Goal: Task Accomplishment & Management: Complete application form

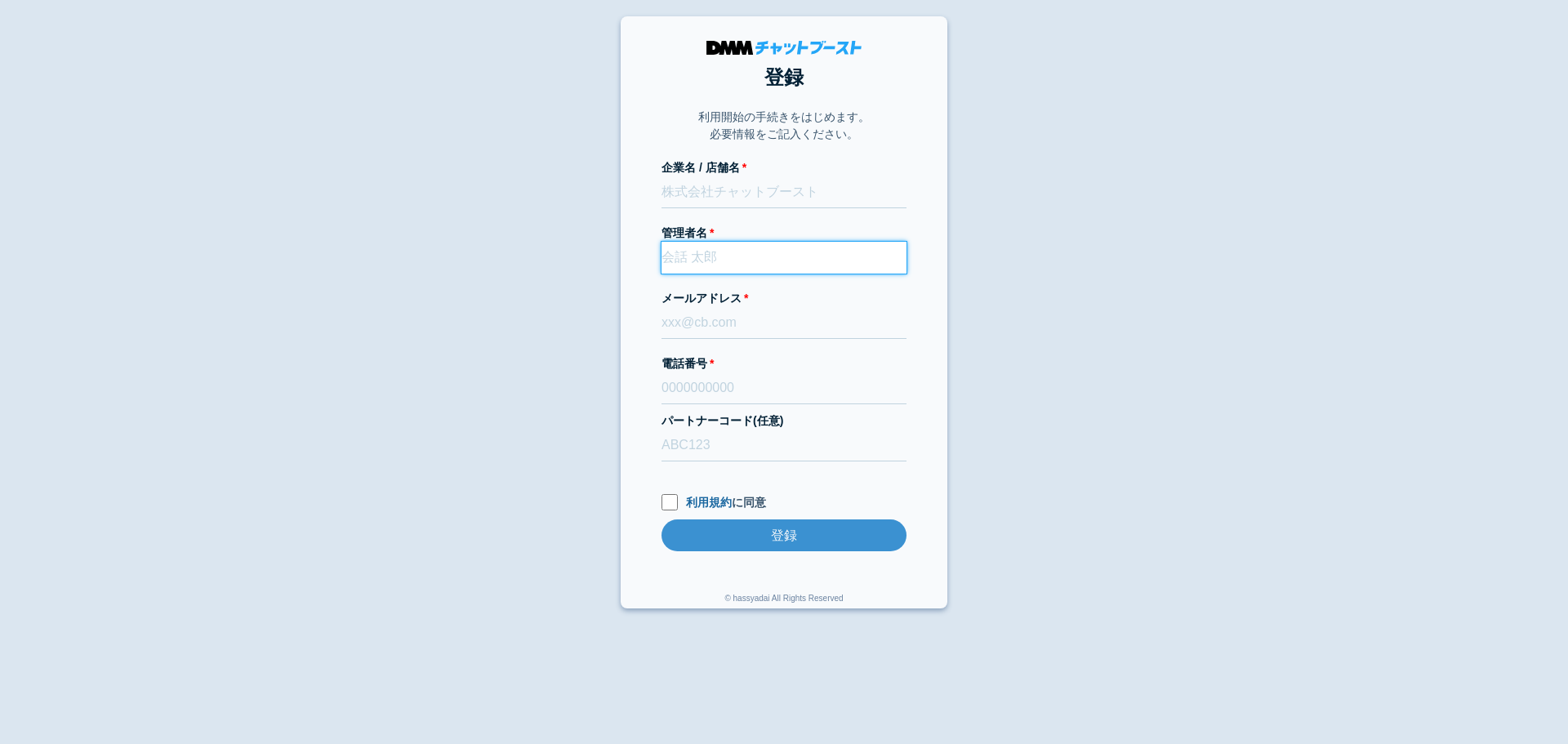
paste input "[PERSON_NAME]"
drag, startPoint x: 0, startPoint y: 0, endPoint x: 697, endPoint y: 248, distance: 739.8
click at [697, 248] on input "[PERSON_NAME]" at bounding box center [784, 257] width 245 height 32
type input "[PERSON_NAME]"
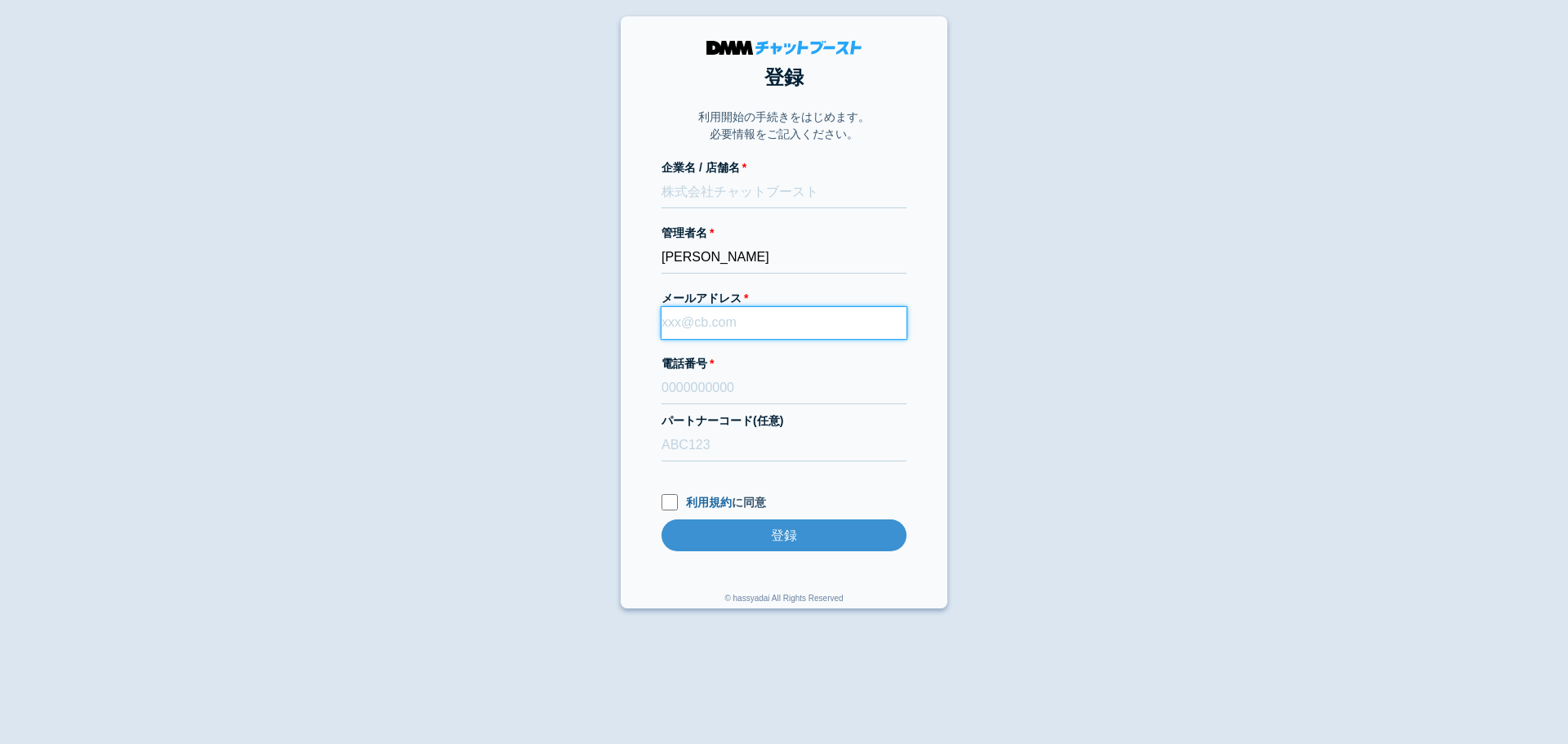
paste input "[DOMAIN_NAME][EMAIL_ADDRESS][DOMAIN_NAME]"
click at [731, 315] on input "[DOMAIN_NAME][EMAIL_ADDRESS][DOMAIN_NAME]" at bounding box center [784, 322] width 245 height 32
type input "[DOMAIN_NAME][EMAIL_ADDRESS][DOMAIN_NAME]"
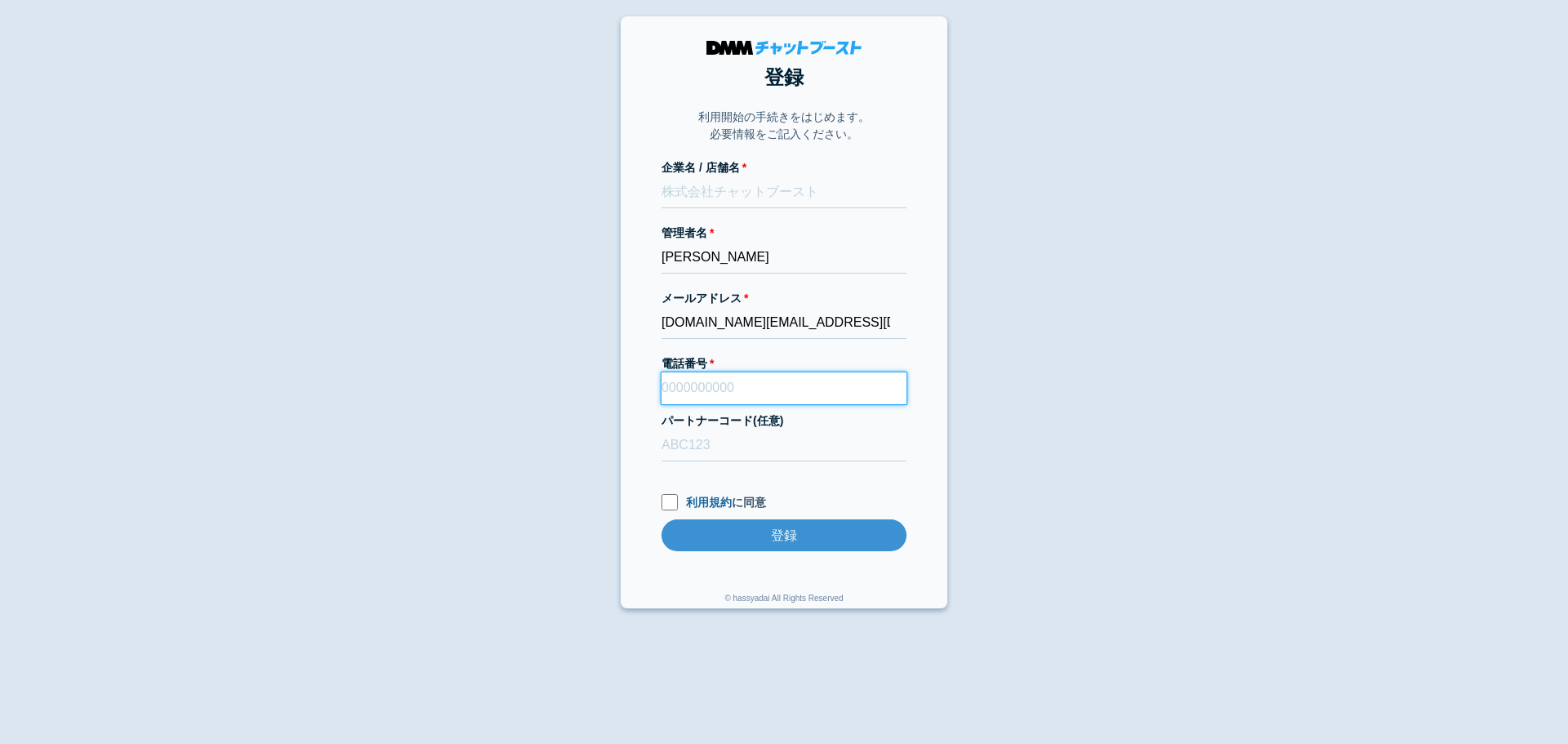
click at [690, 387] on input "電話番号" at bounding box center [784, 388] width 245 height 32
paste input "09074670030"
type input "09074670030"
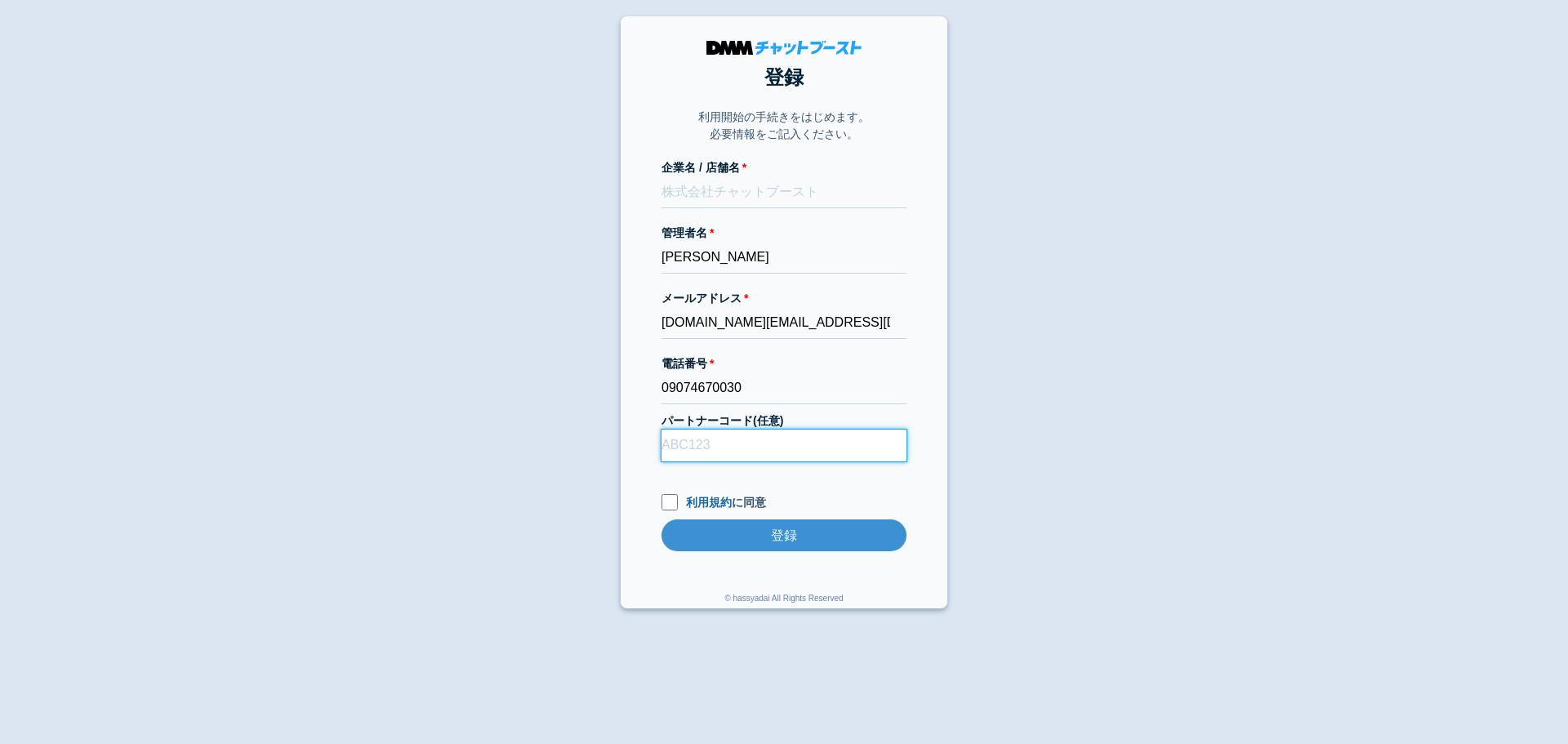
click at [724, 441] on input "パートナーコード(任意)" at bounding box center [784, 445] width 245 height 32
type input "D22013"
paste input "ナカス天地下サカバ"
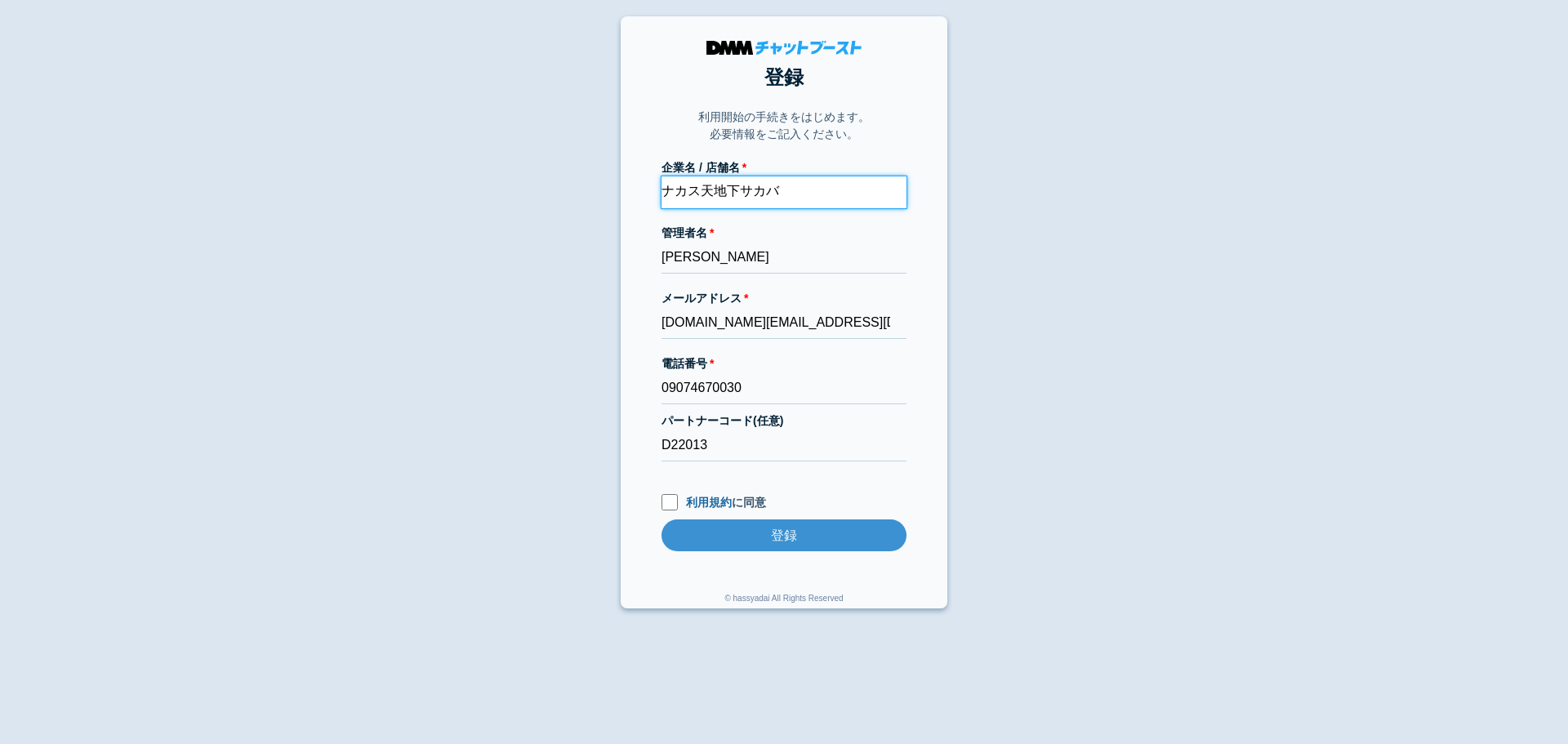
click at [720, 193] on input "ナカス天地下サカバ" at bounding box center [784, 192] width 245 height 32
paste input "株式会社じょうもん"
click at [663, 190] on input "株式会社じょうもんナカス天地下サカバ" at bounding box center [784, 192] width 245 height 32
paste input "株式会社じょうもん"
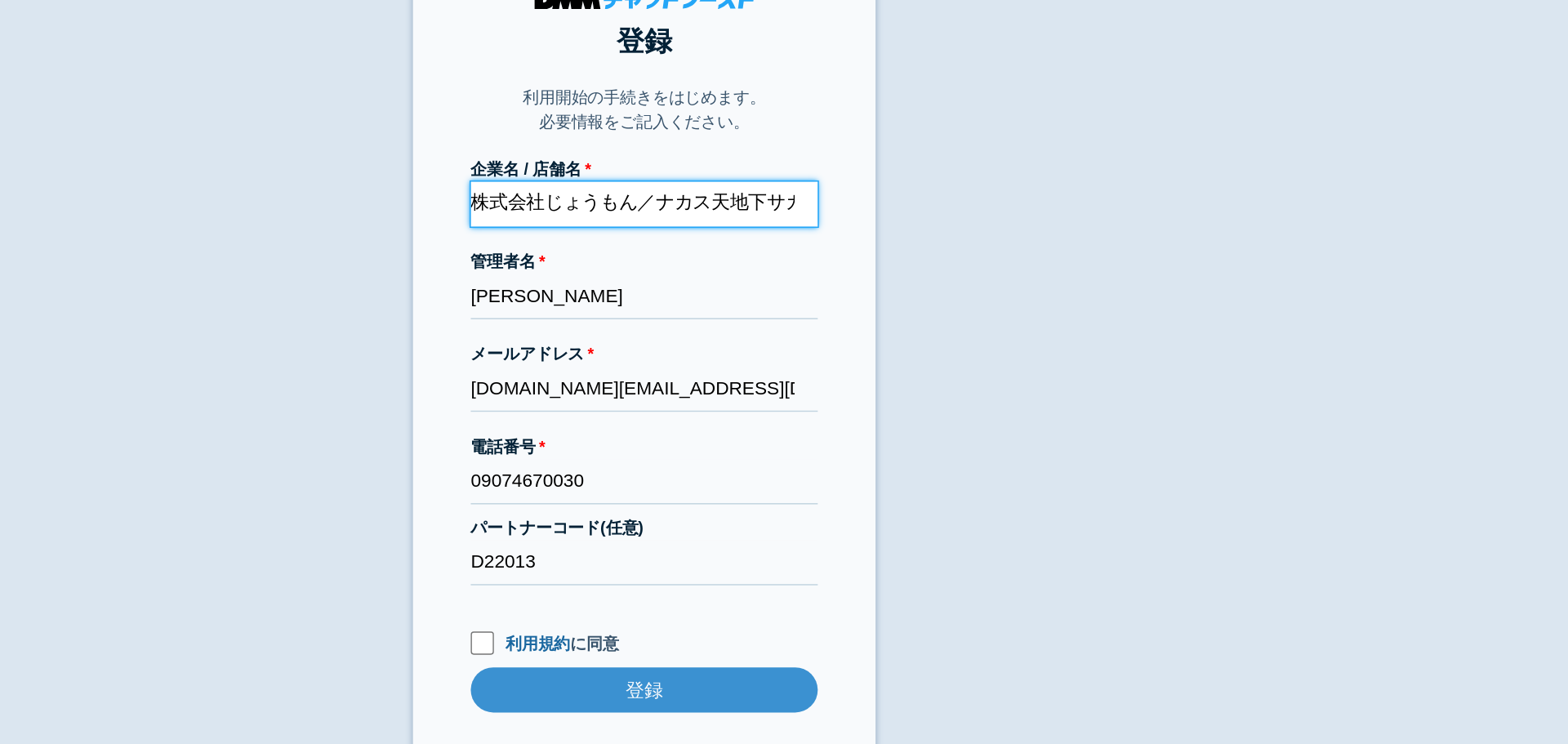
type input "株式会社じょうもん／ナカス天地下サカバ"
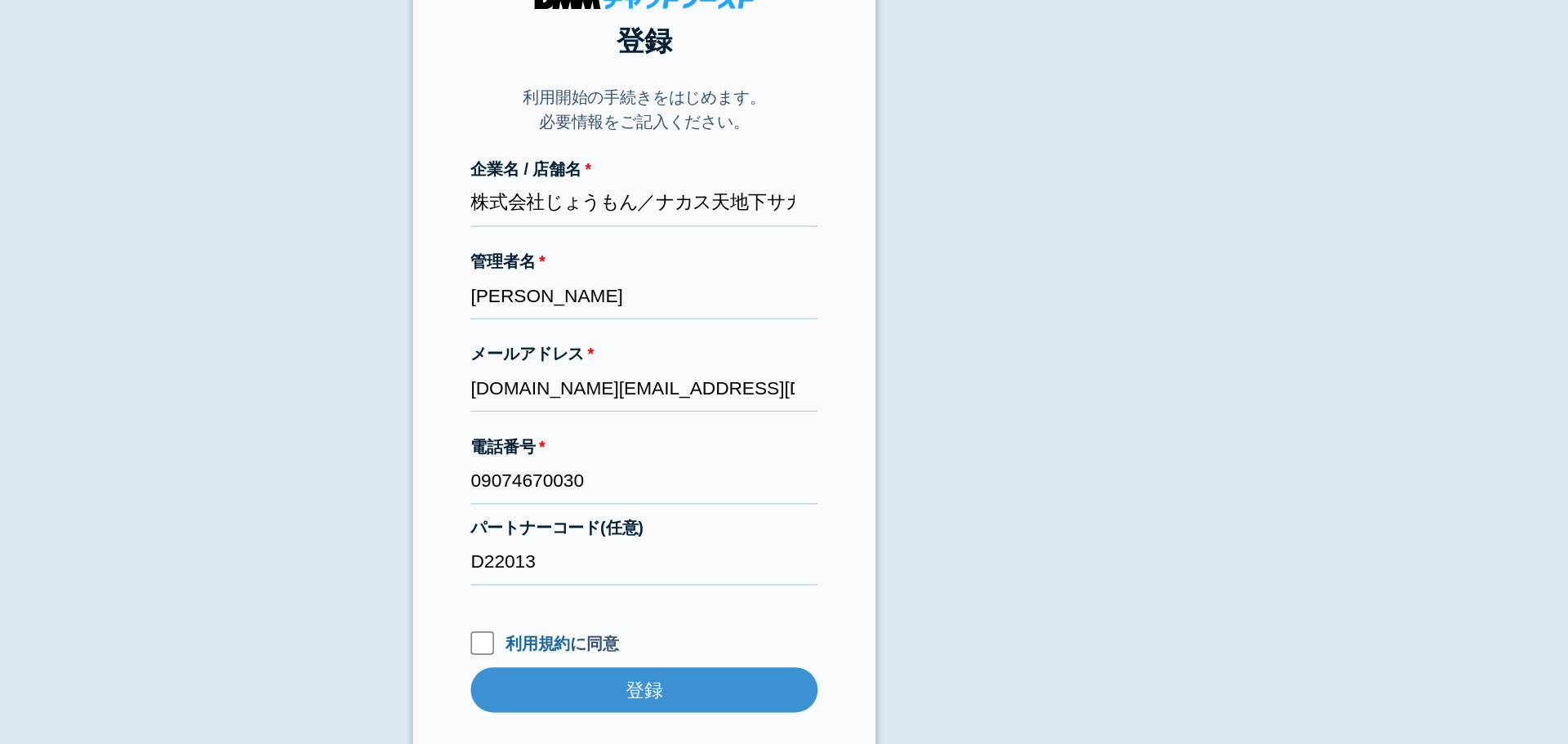
click at [782, 291] on label "メールアドレス" at bounding box center [784, 298] width 245 height 17
click at [782, 307] on input "[DOMAIN_NAME][EMAIL_ADDRESS][DOMAIN_NAME]" at bounding box center [784, 322] width 245 height 32
click at [585, 247] on body "登録 利用開始の手続きをはじめます。 必要情報をご記入ください。 企業名 / 店舗名 株式会社じょうもん／ナカス天地下サカバ 管理者名 [PERSON_NAM…" at bounding box center [784, 312] width 1568 height 592
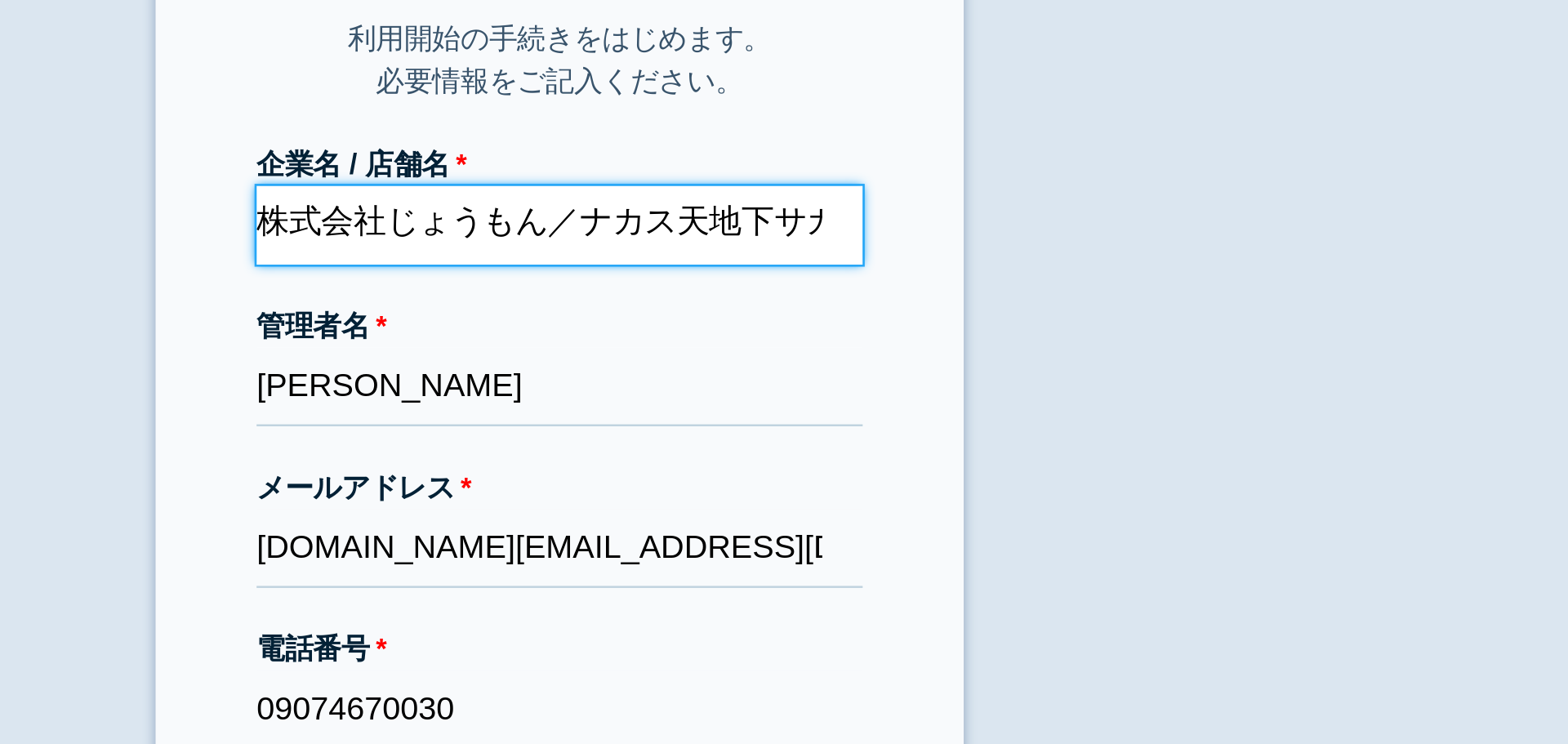
click at [778, 194] on input "株式会社じょうもん／ナカス天地下サカバ" at bounding box center [784, 192] width 245 height 32
drag, startPoint x: 772, startPoint y: 194, endPoint x: 902, endPoint y: 187, distance: 130.2
click at [902, 187] on input "株式会社じょうもん／ナカス天地下サカバ" at bounding box center [784, 192] width 245 height 32
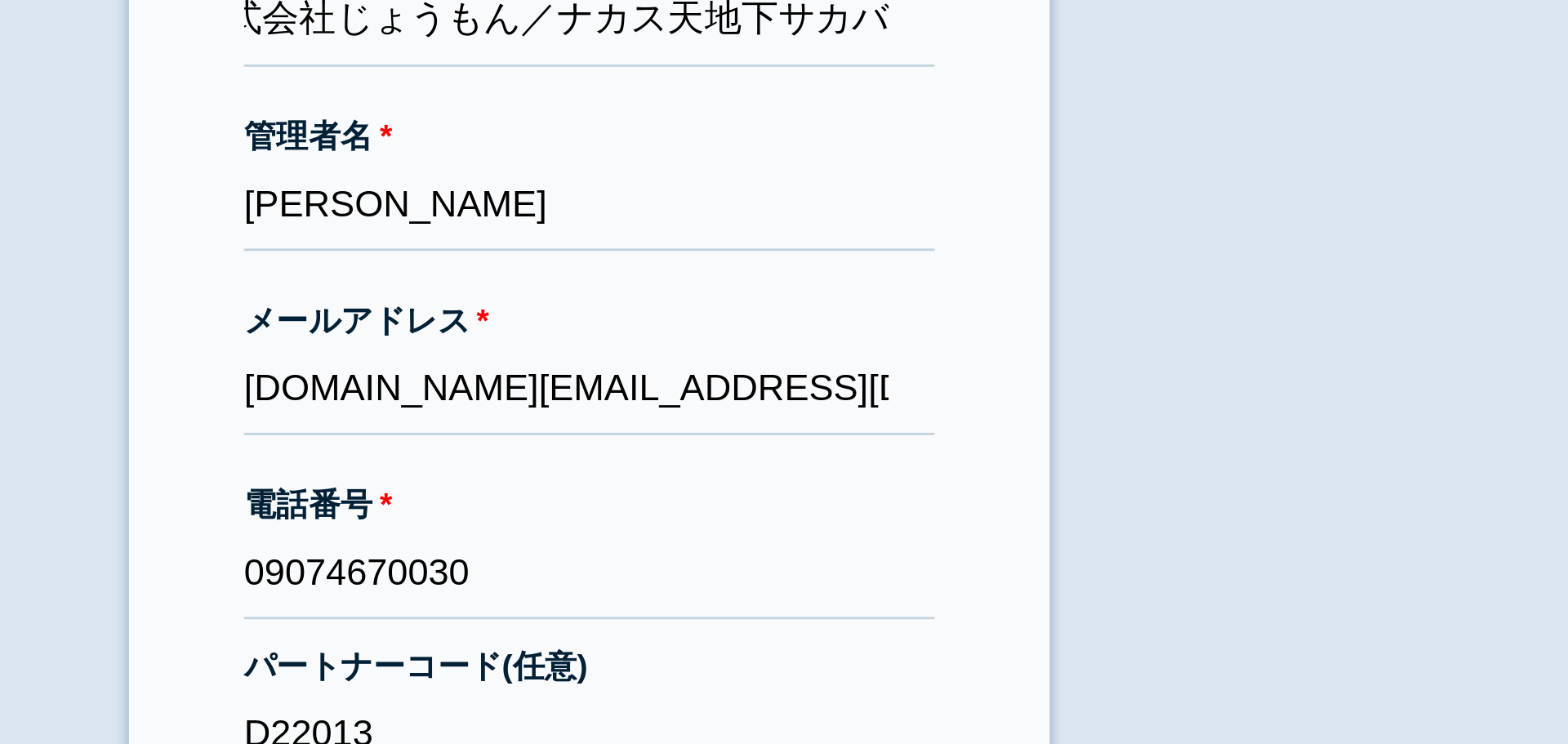
scroll to position [0, 0]
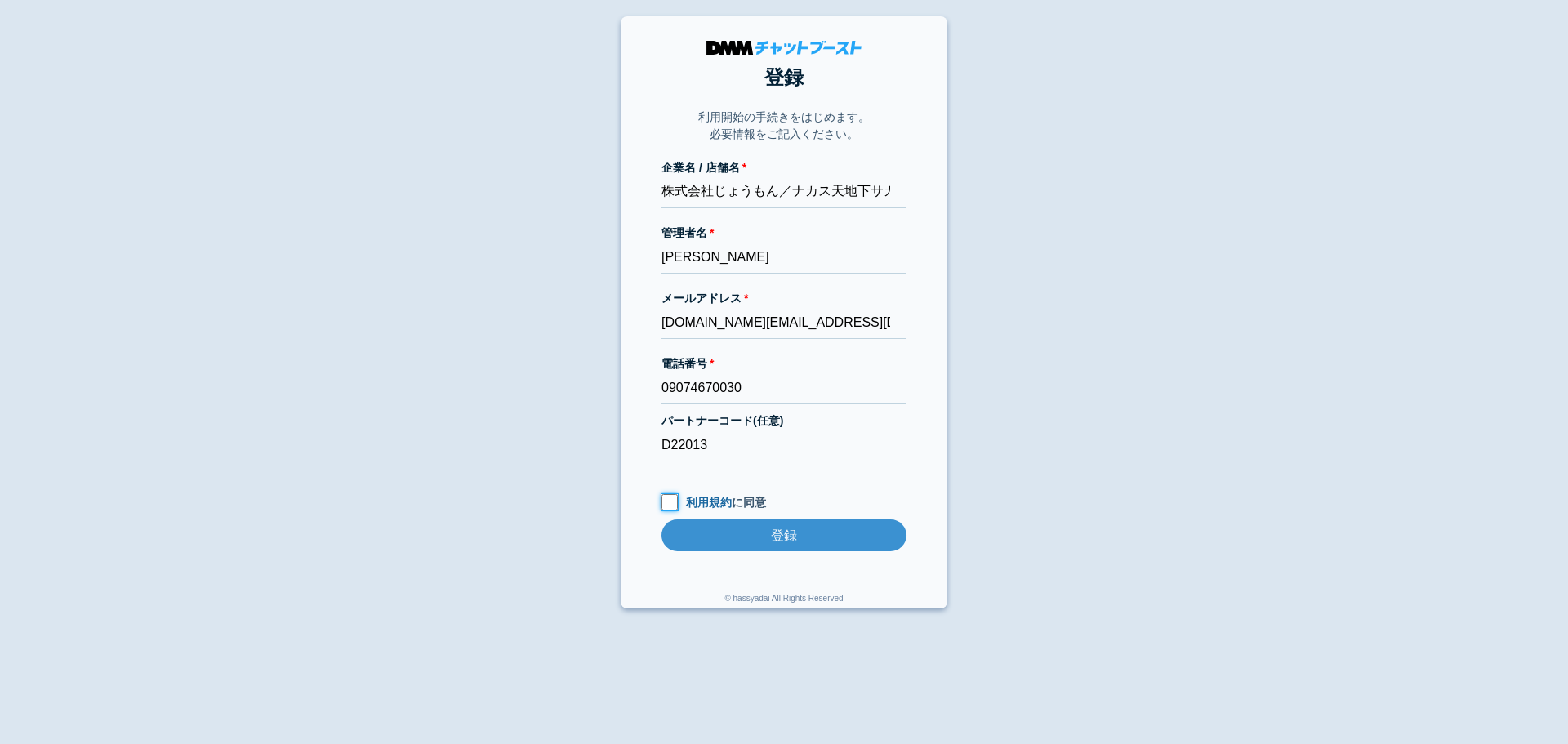
click at [670, 503] on input "利用規約 に同意" at bounding box center [670, 502] width 16 height 16
checkbox input "true"
click at [767, 546] on input "登録" at bounding box center [784, 535] width 245 height 32
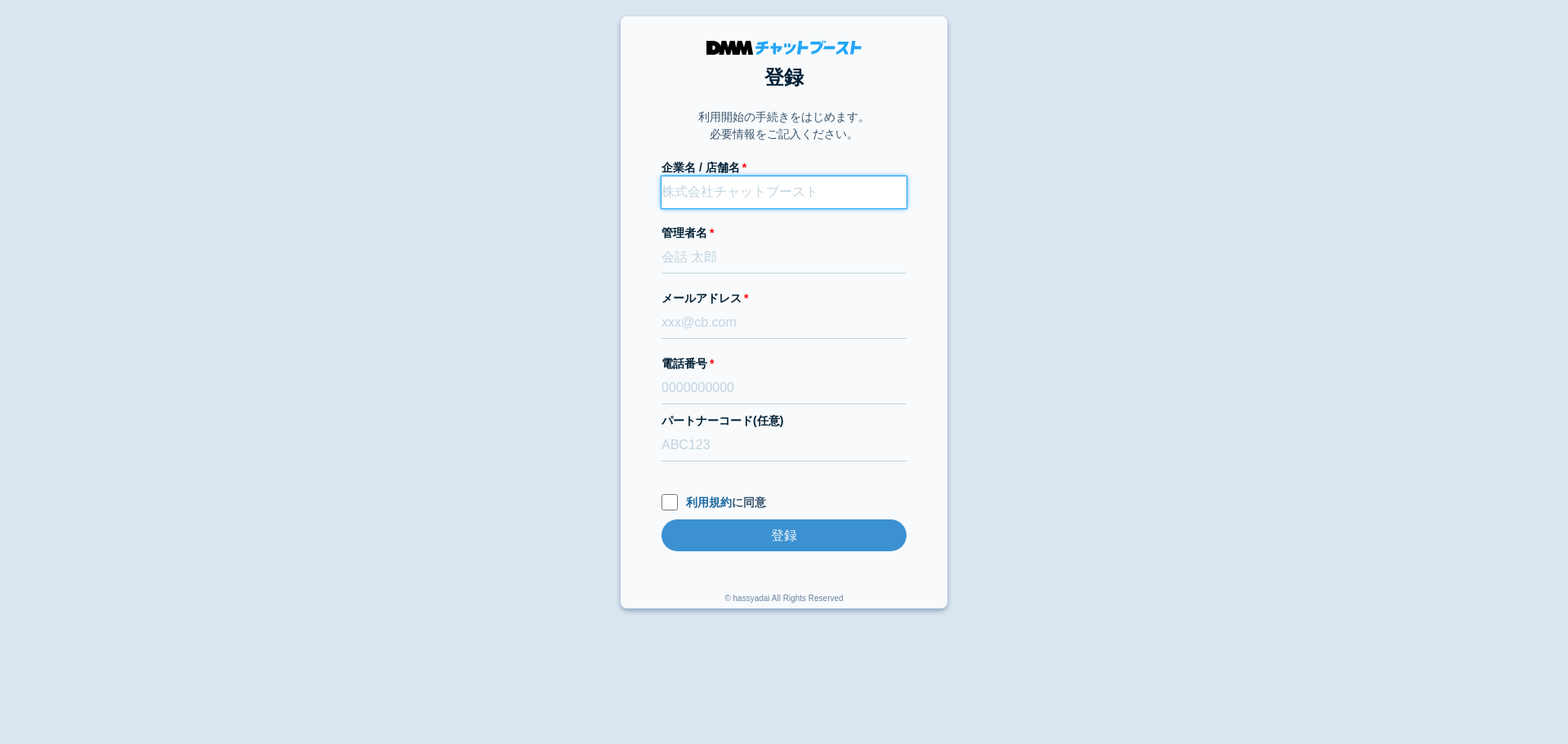
paste input "株式会社じょうもん"
click at [823, 198] on input "株式会社じょうもん" at bounding box center [784, 192] width 245 height 32
click button "登録" at bounding box center [0, 0] width 0 height 0
click at [807, 196] on input "株式会社じょうもん" at bounding box center [784, 192] width 245 height 32
type input "株式会社じょうもん／ナカス天地下サカバ"
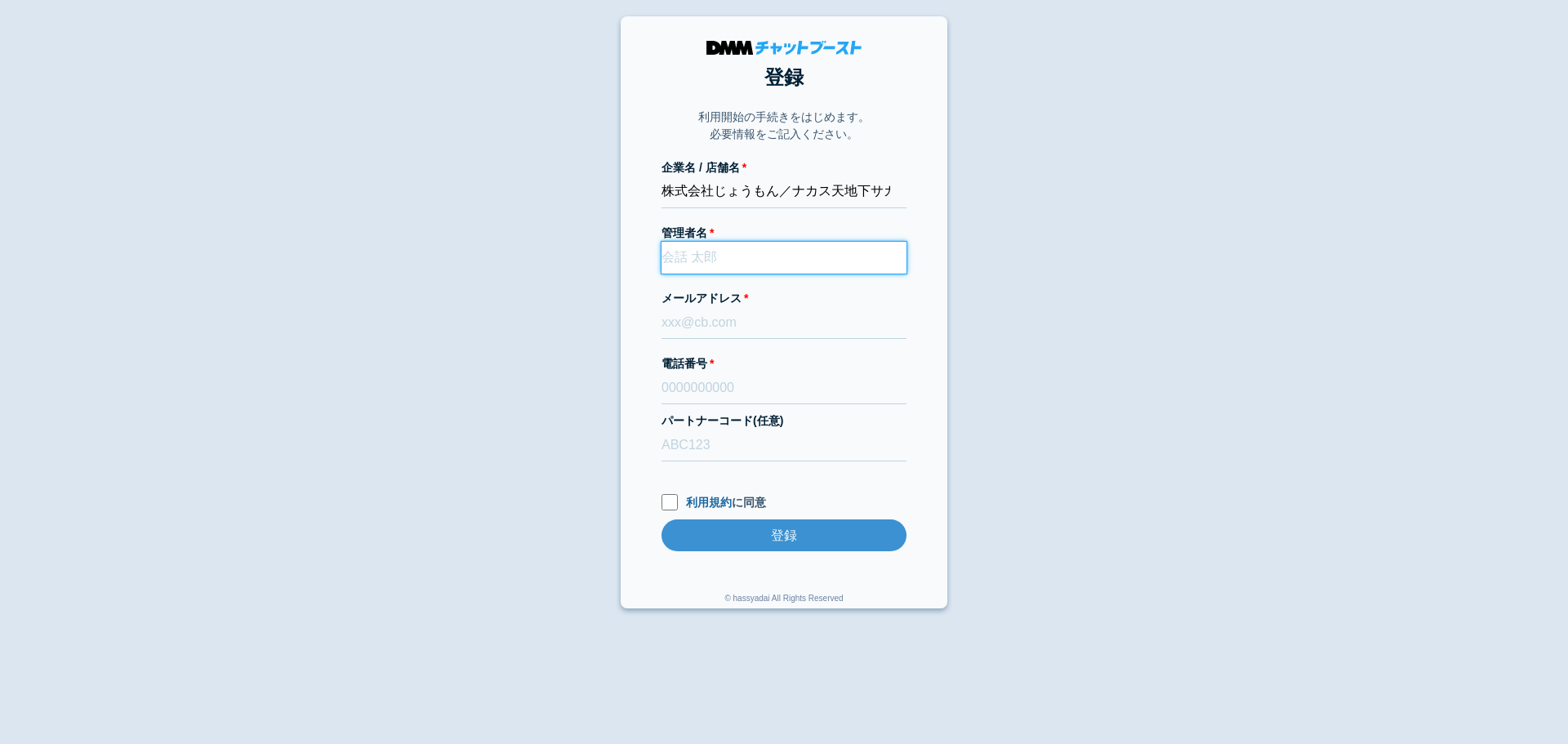
click at [771, 250] on input "管理者名" at bounding box center [784, 257] width 245 height 32
paste input "[PERSON_NAME]"
click at [731, 266] on input "管理者名" at bounding box center [784, 257] width 245 height 32
type input "[PERSON_NAME]"
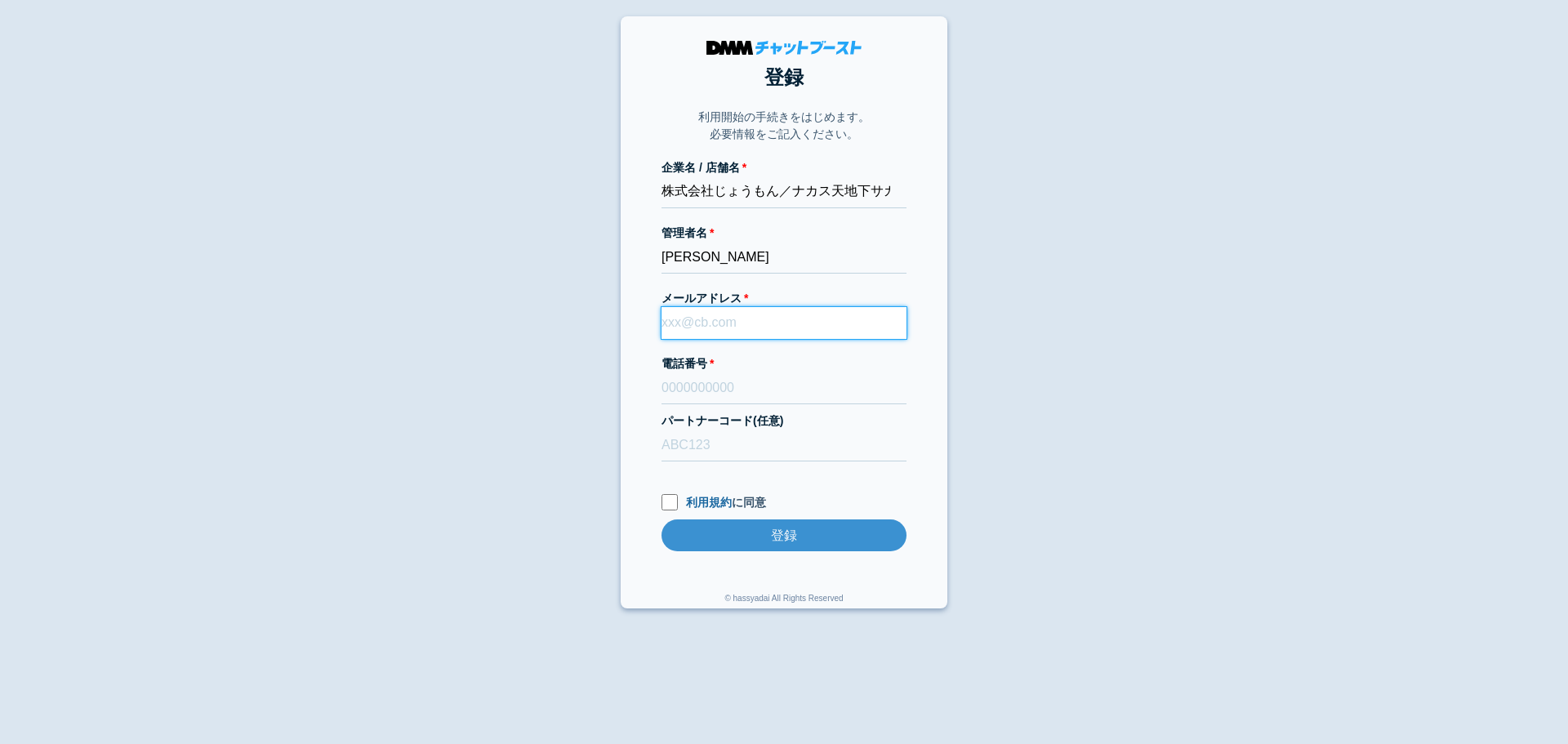
click at [712, 331] on input "メールアドレス" at bounding box center [784, 322] width 245 height 32
paste input "[DOMAIN_NAME][EMAIL_ADDRESS][DOMAIN_NAME]"
type input "[DOMAIN_NAME][EMAIL_ADDRESS][DOMAIN_NAME]"
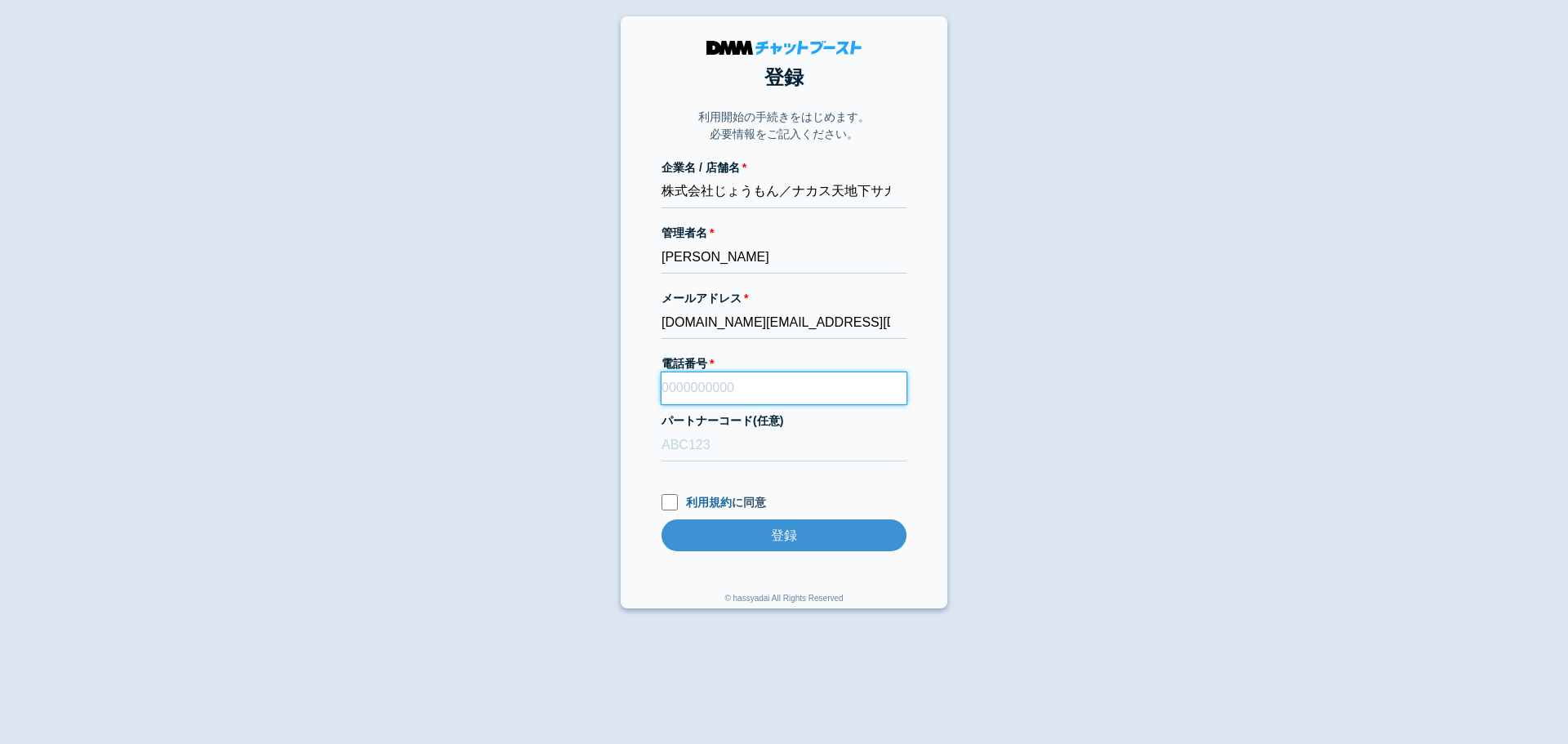
click at [720, 387] on input "電話番号" at bounding box center [784, 388] width 245 height 32
paste input "09074670030"
click at [776, 382] on input "09074670030" at bounding box center [784, 388] width 245 height 32
type input "09074670030"
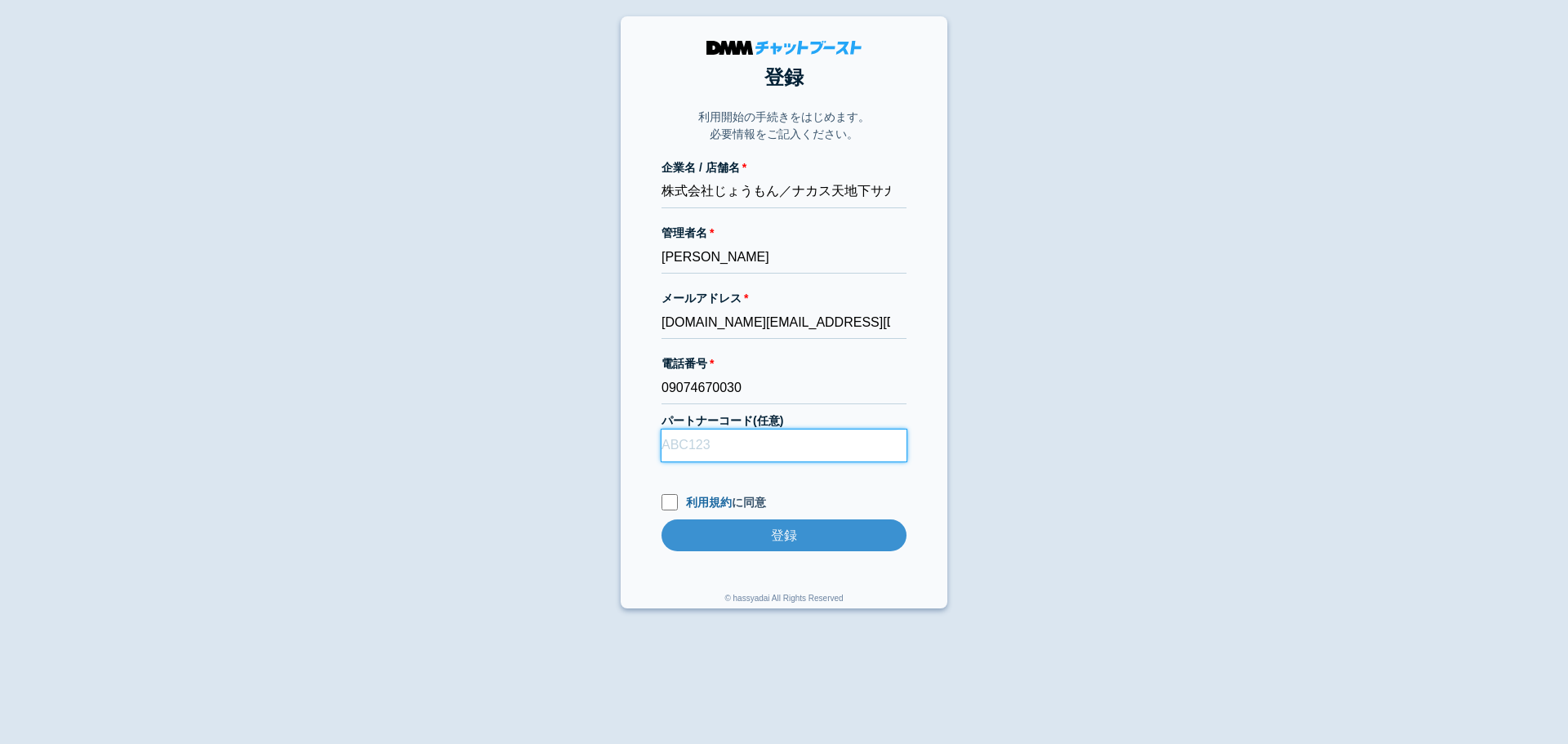
drag, startPoint x: 713, startPoint y: 454, endPoint x: 725, endPoint y: 472, distance: 21.6
click at [725, 472] on form "企業名 / 店舗名 株式会社じょうもん／ナカス天地下サカバ 管理者名 金光貞春 メールアドレス jomon.ltd@gmail.com 電話番号 090746…" at bounding box center [784, 372] width 245 height 425
type input "D22013"
click at [658, 503] on section "登録 利用開始の手続きをはじめます。 必要情報をご記入ください。 企業名 / 店舗名 株式会社じょうもん／ナカス天地下サカバ 管理者名 [PERSON_NAM…" at bounding box center [784, 312] width 327 height 592
click at [663, 503] on input "利用規約 に同意" at bounding box center [670, 502] width 16 height 16
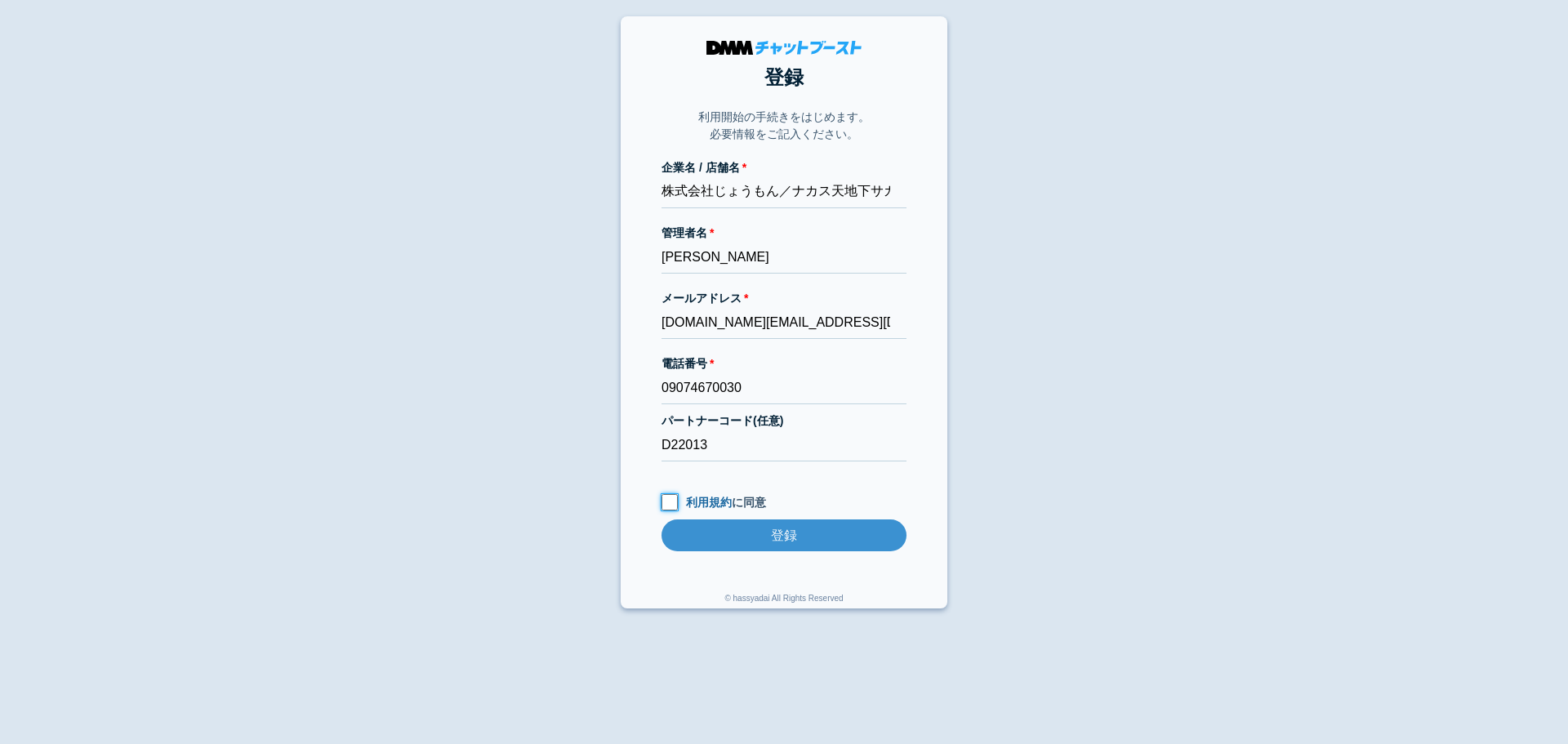
checkbox input "true"
click at [709, 533] on input "登録" at bounding box center [784, 535] width 245 height 32
